Goal: Navigation & Orientation: Find specific page/section

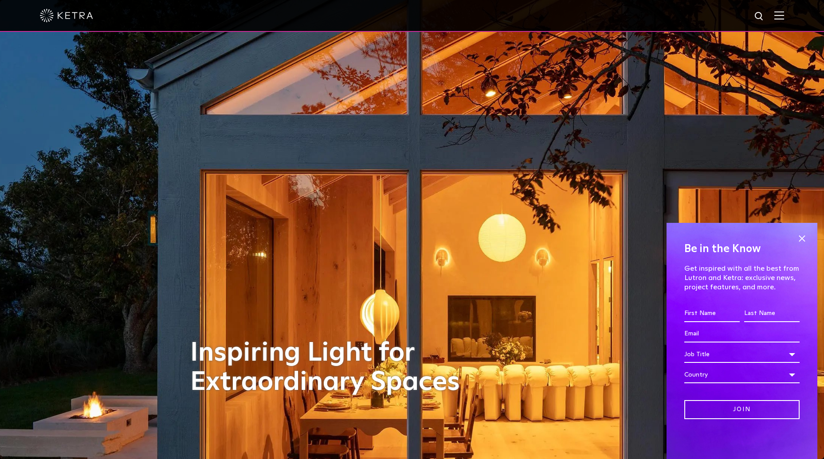
click at [775, 12] on img at bounding box center [779, 15] width 10 height 8
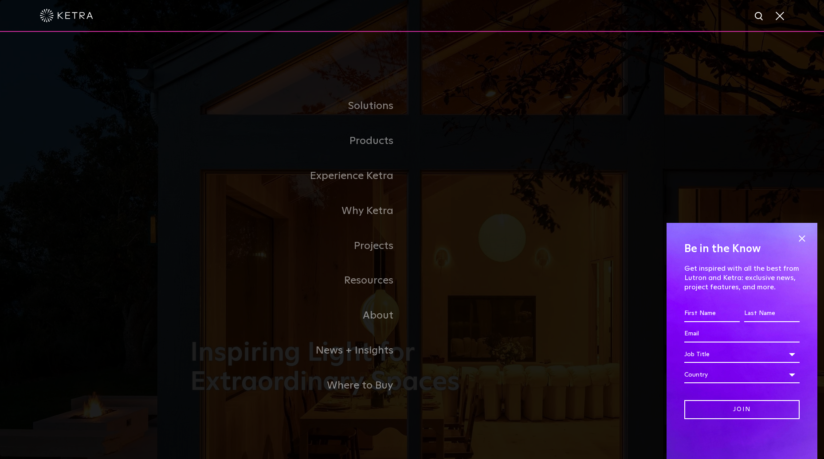
click at [0, 0] on link "Residential Products" at bounding box center [0, 0] width 0 height 0
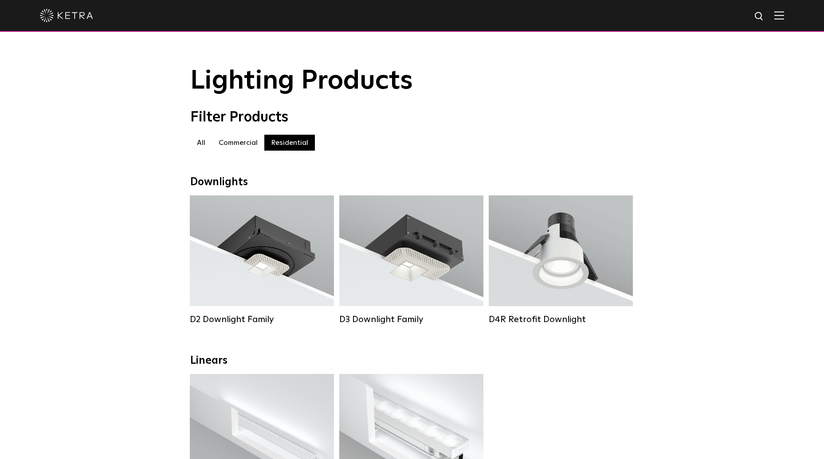
click at [782, 18] on img at bounding box center [779, 15] width 10 height 8
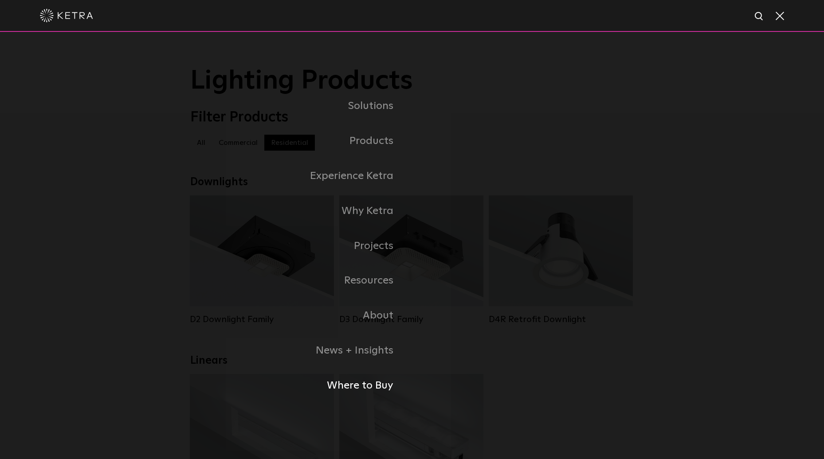
click at [363, 385] on link "Where to Buy" at bounding box center [301, 385] width 222 height 35
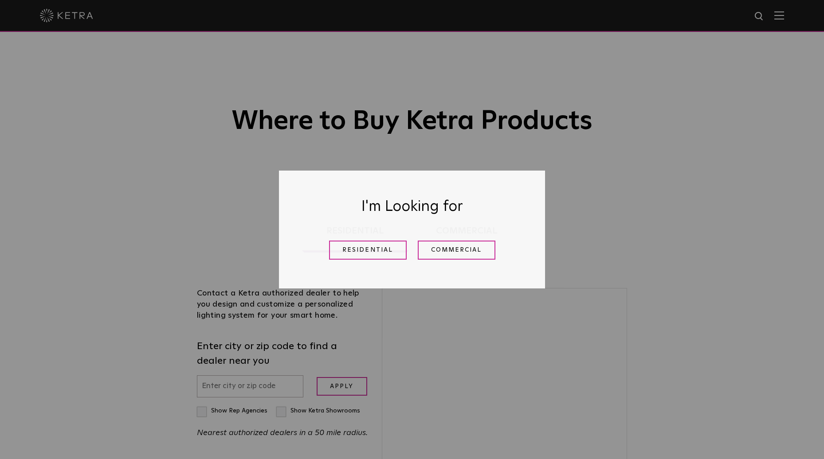
scroll to position [199, 0]
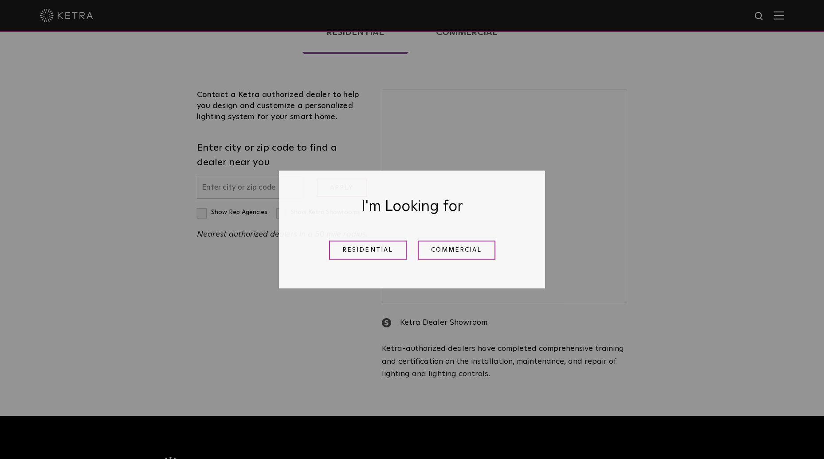
drag, startPoint x: 369, startPoint y: 251, endPoint x: 175, endPoint y: 222, distance: 195.9
click at [368, 251] on link "Residential" at bounding box center [368, 250] width 78 height 19
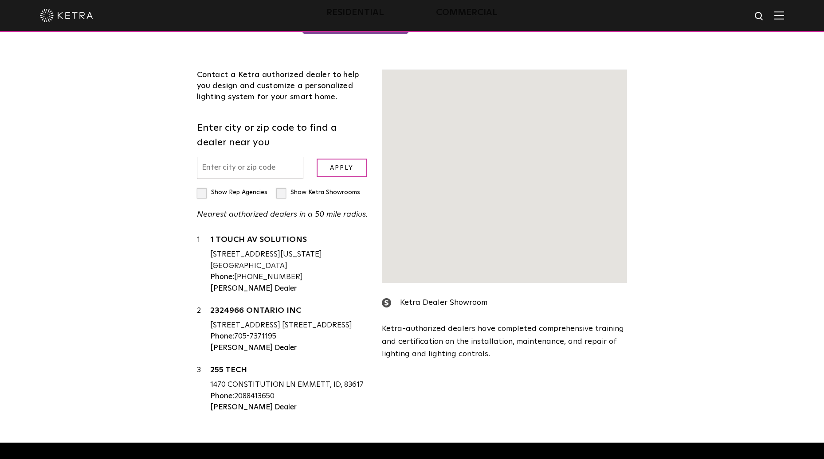
scroll to position [226, 0]
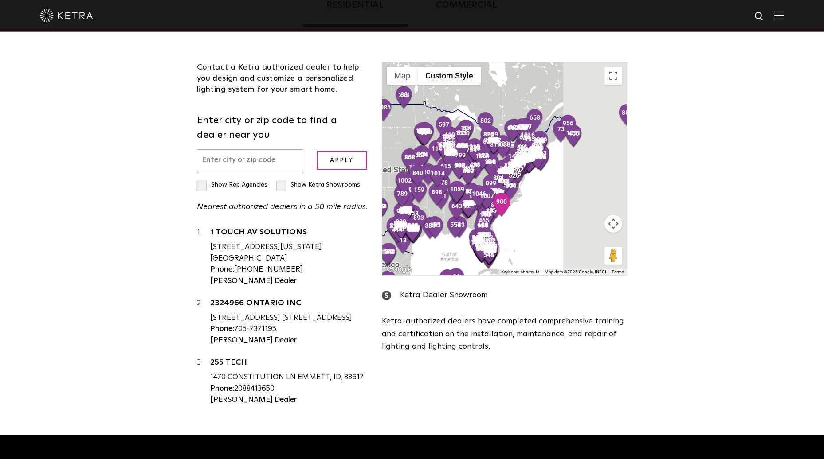
drag, startPoint x: 576, startPoint y: 212, endPoint x: 433, endPoint y: 215, distance: 143.2
click at [433, 215] on div at bounding box center [504, 168] width 244 height 213
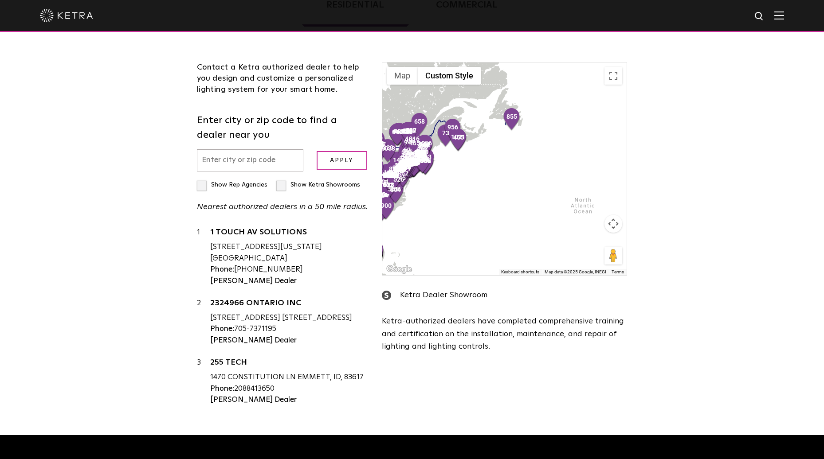
drag, startPoint x: 583, startPoint y: 209, endPoint x: 430, endPoint y: 203, distance: 153.0
click at [437, 204] on div at bounding box center [504, 168] width 244 height 213
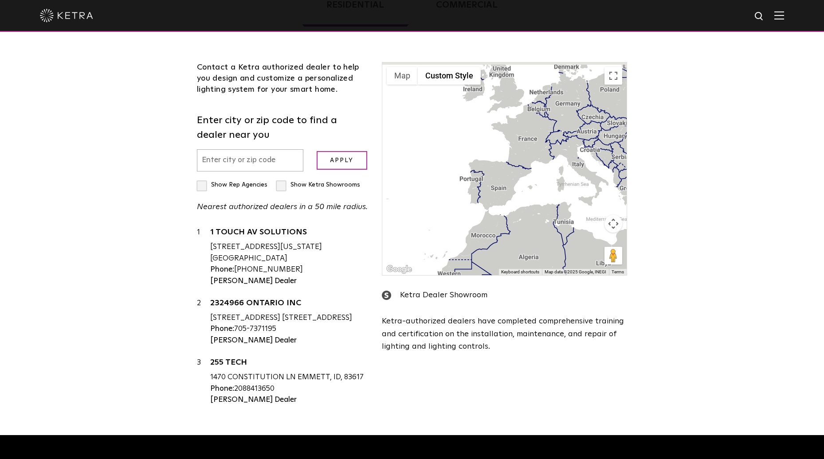
drag, startPoint x: 561, startPoint y: 168, endPoint x: 523, endPoint y: 210, distance: 56.8
click at [523, 210] on div at bounding box center [504, 168] width 244 height 213
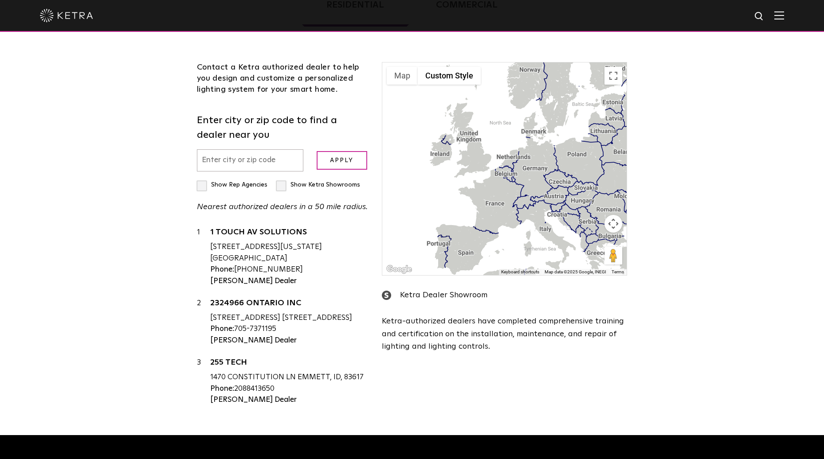
drag, startPoint x: 526, startPoint y: 192, endPoint x: 520, endPoint y: 232, distance: 40.3
click at [520, 232] on div at bounding box center [504, 168] width 244 height 213
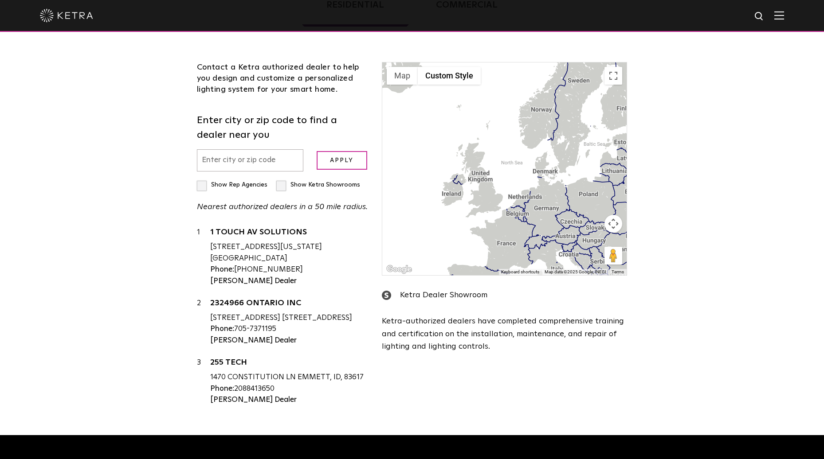
drag, startPoint x: 492, startPoint y: 197, endPoint x: 500, endPoint y: 231, distance: 34.8
click at [500, 231] on div at bounding box center [504, 168] width 244 height 213
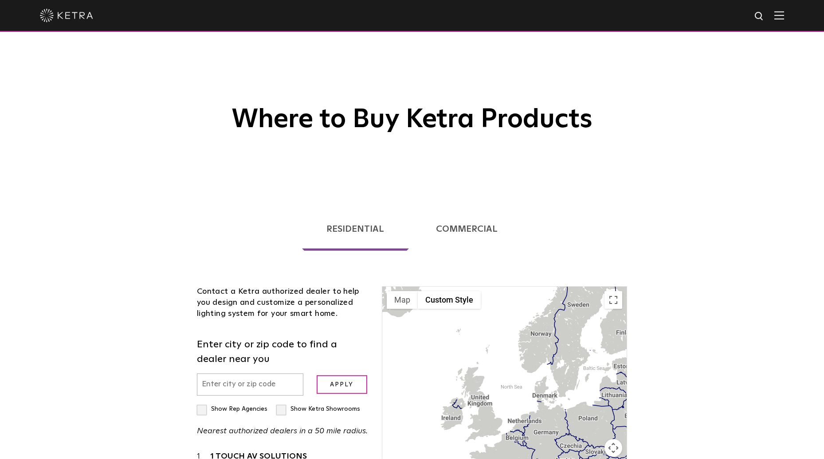
scroll to position [0, 0]
